Goal: Navigation & Orientation: Find specific page/section

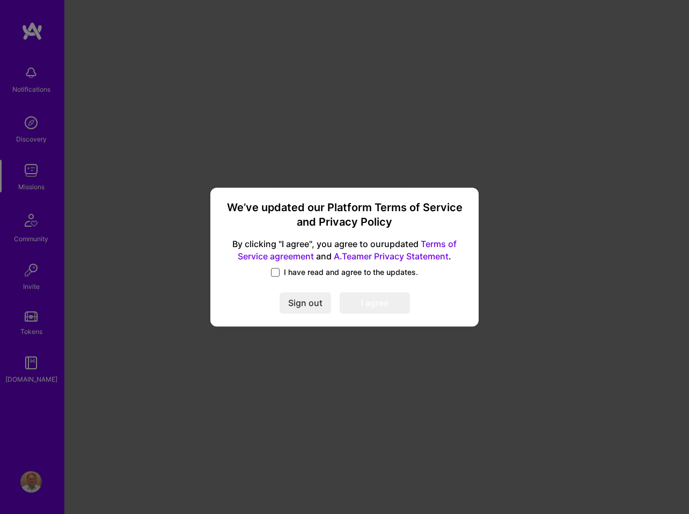
click at [274, 273] on span at bounding box center [275, 272] width 9 height 9
click at [0, 0] on input "I have read and agree to the updates." at bounding box center [0, 0] width 0 height 0
click at [364, 302] on button "I agree" at bounding box center [374, 303] width 70 height 21
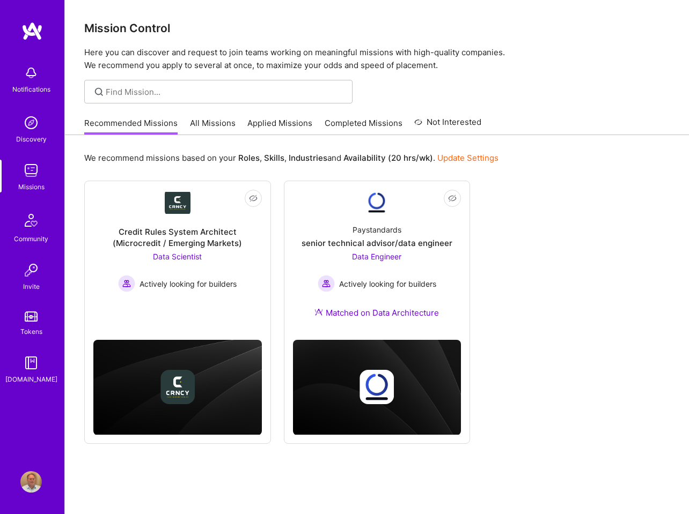
click at [28, 478] on img at bounding box center [30, 481] width 21 height 21
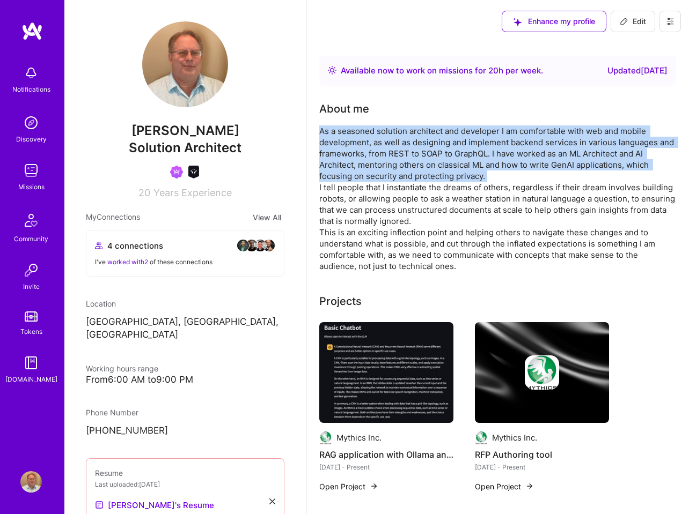
drag, startPoint x: 321, startPoint y: 130, endPoint x: 491, endPoint y: 172, distance: 175.5
click at [491, 172] on div "As a seasoned solution architect and developer I am comfortable with web and mo…" at bounding box center [497, 199] width 357 height 146
copy div "As a seasoned solution architect and developer I am comfortable with web and mo…"
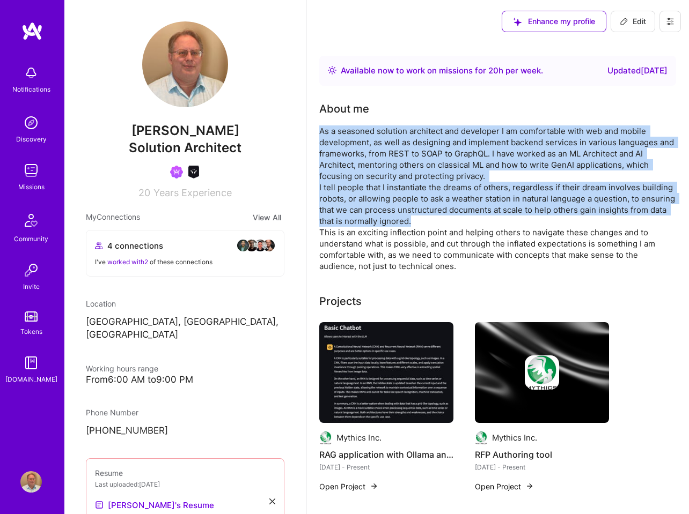
click at [492, 225] on div "As a seasoned solution architect and developer I am comfortable with web and mo…" at bounding box center [497, 199] width 357 height 146
copy div "As a seasoned solution architect and developer I am comfortable with web and mo…"
